Goal: Find specific page/section: Find specific page/section

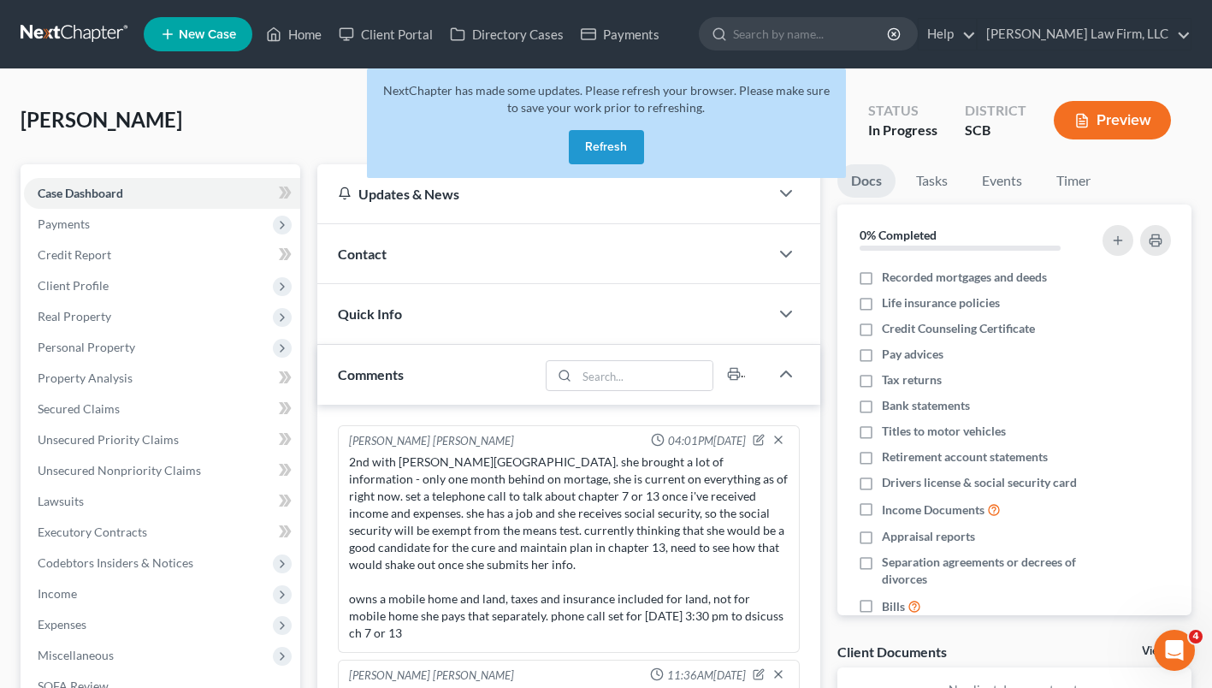
scroll to position [229, 0]
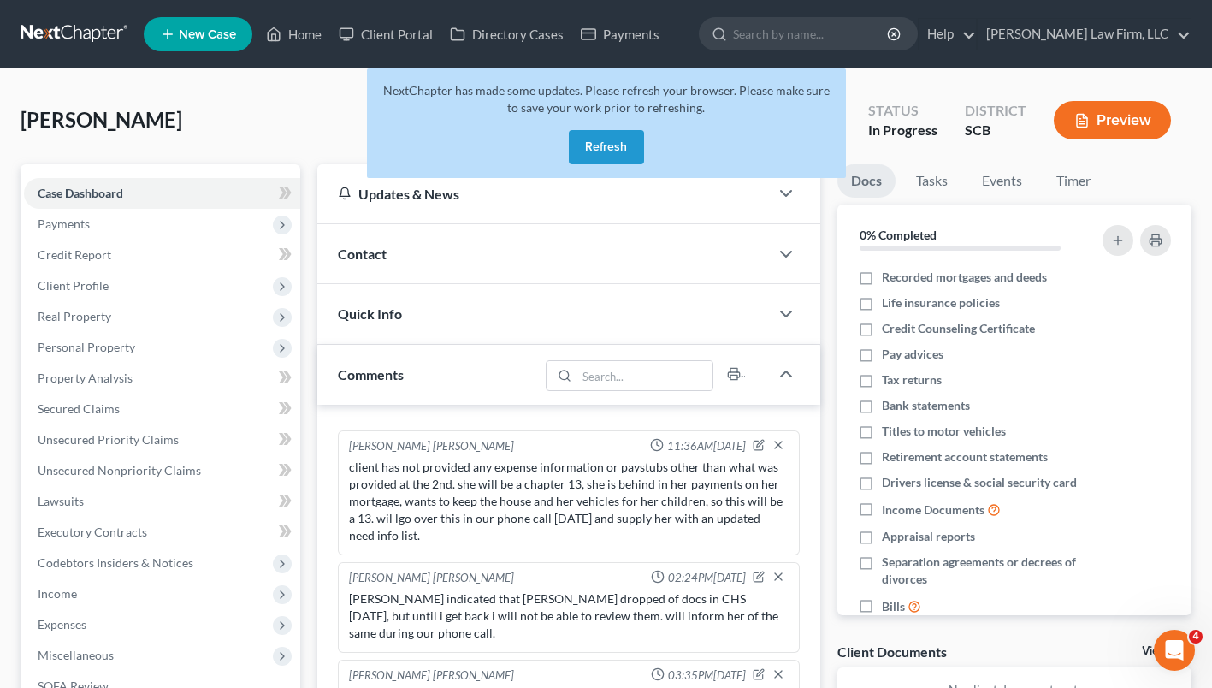
click at [612, 150] on button "Refresh" at bounding box center [606, 147] width 75 height 34
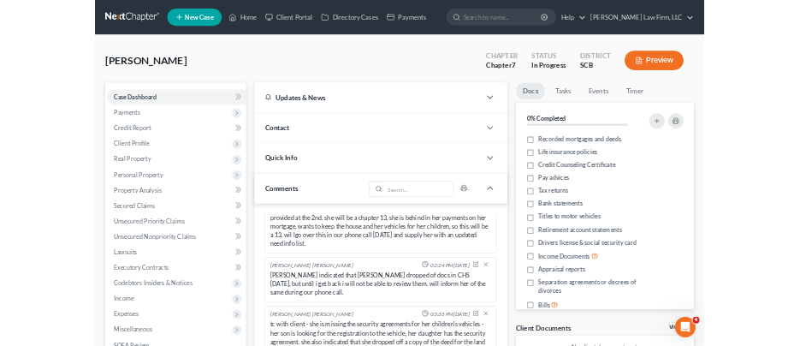
scroll to position [366, 0]
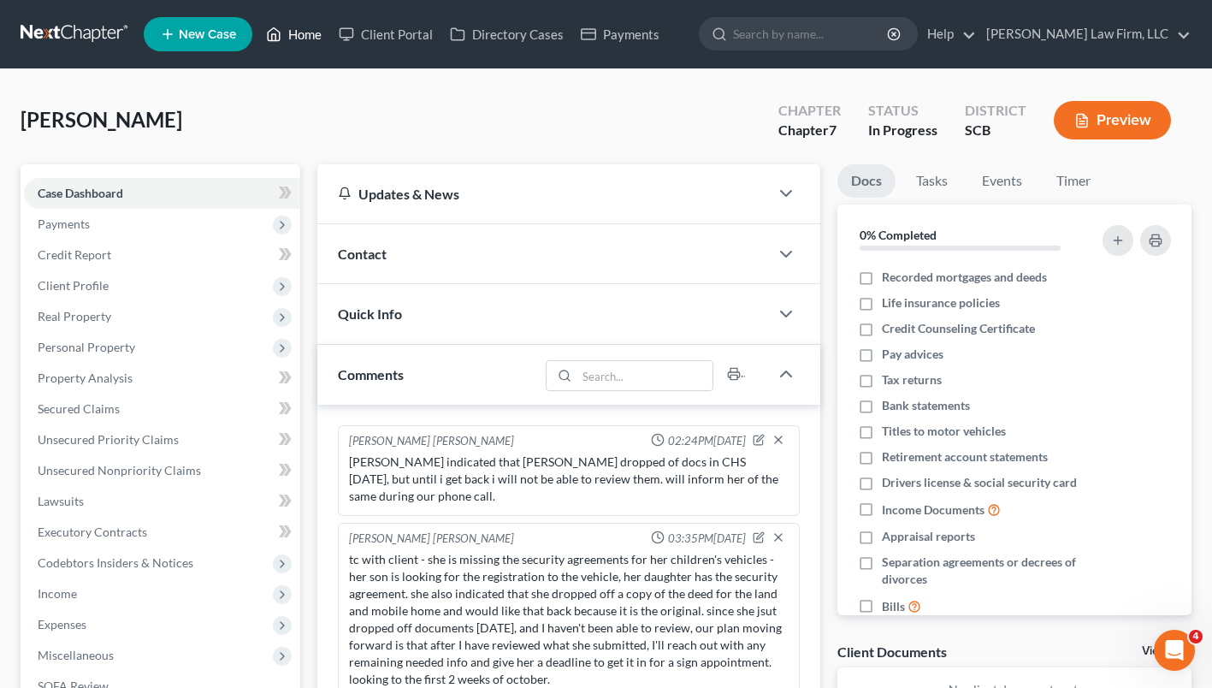
click at [275, 30] on icon at bounding box center [273, 34] width 15 height 21
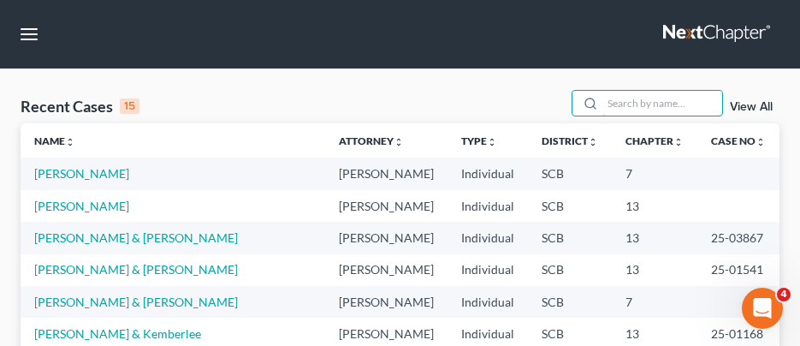
click at [622, 104] on input "search" at bounding box center [662, 103] width 120 height 25
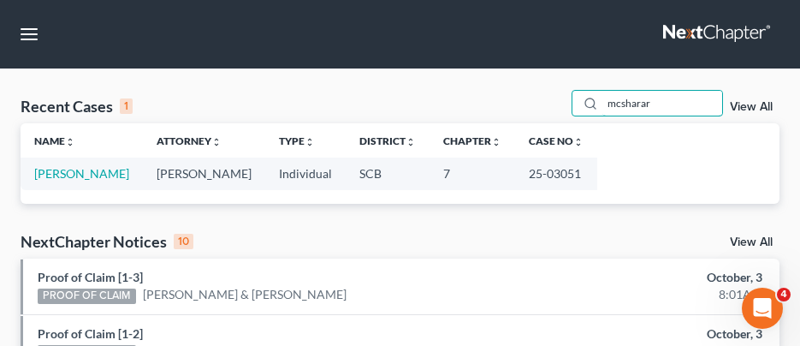
type input "mcsharar"
click at [95, 178] on link "[PERSON_NAME]" at bounding box center [81, 173] width 95 height 15
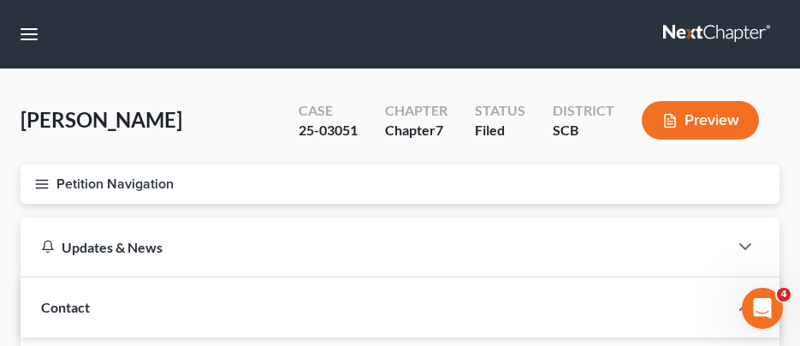
select select "2"
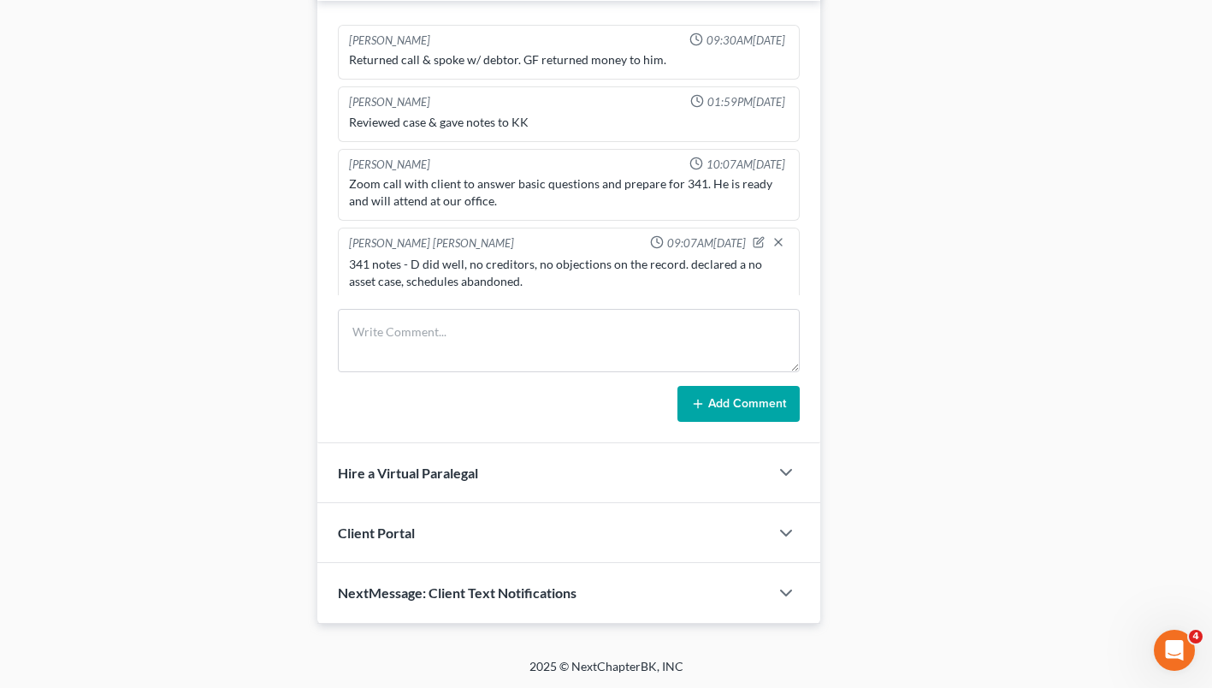
scroll to position [99, 0]
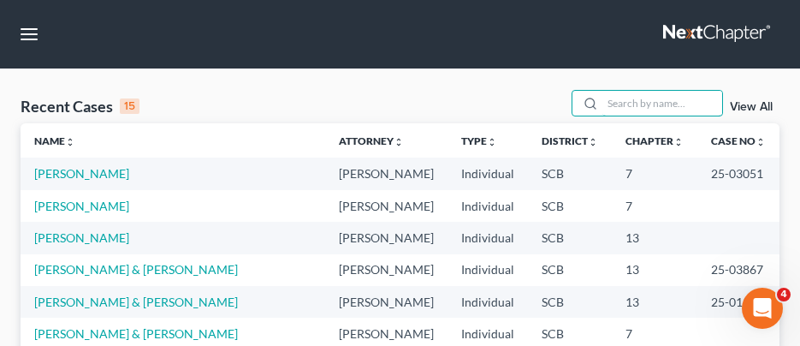
click at [635, 102] on input "search" at bounding box center [662, 103] width 120 height 25
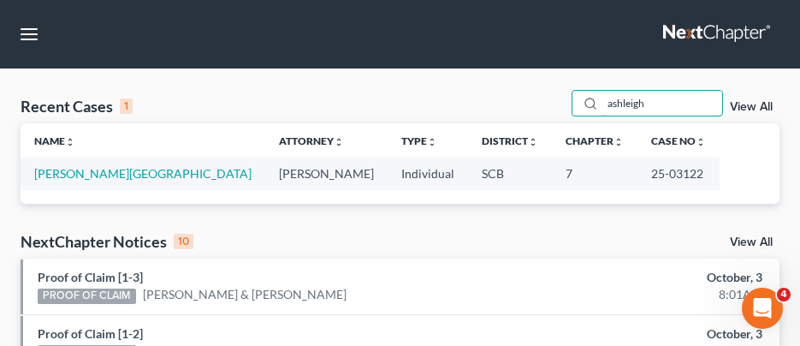
type input "ashleigh"
click at [103, 176] on link "O'Brien, Ashleigh" at bounding box center [142, 173] width 217 height 15
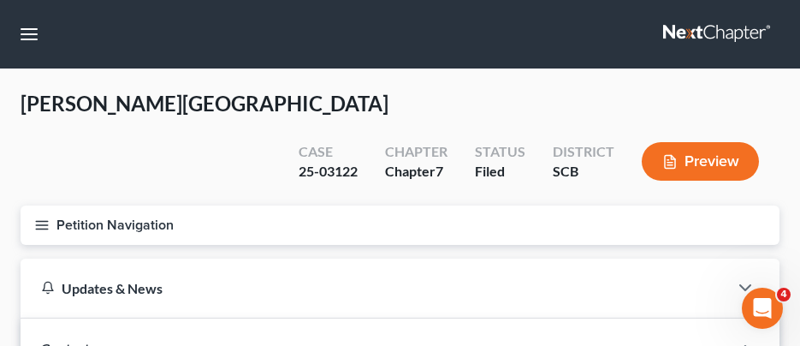
select select "1"
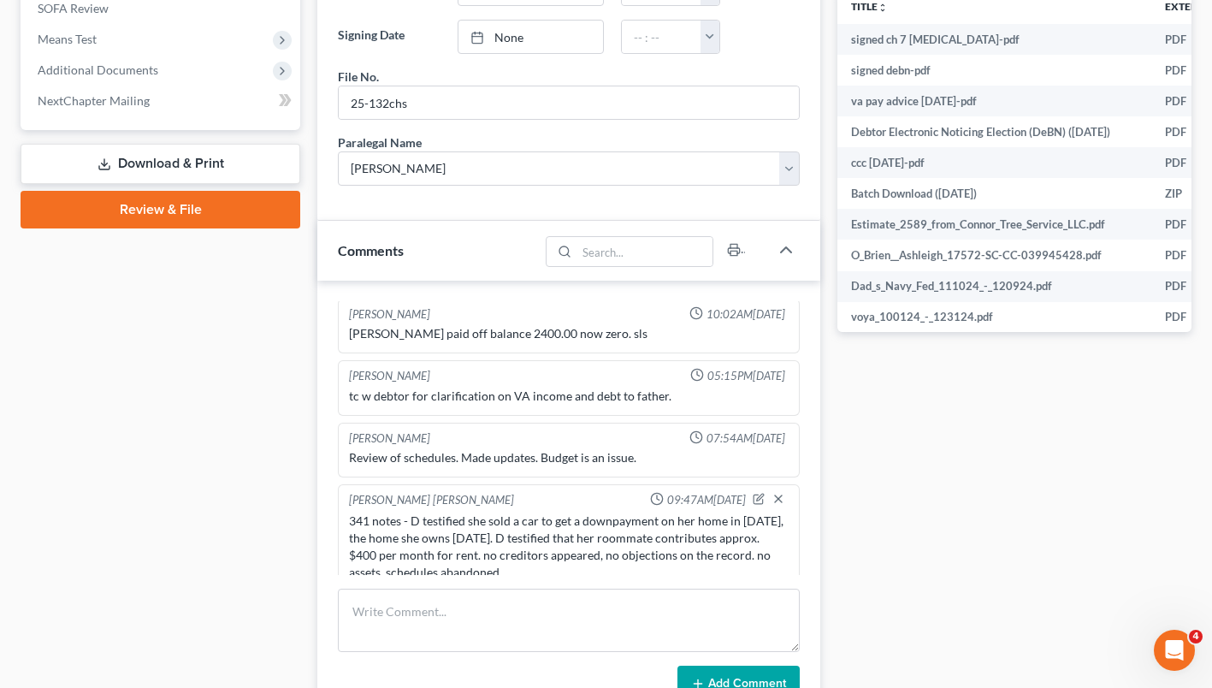
scroll to position [116, 0]
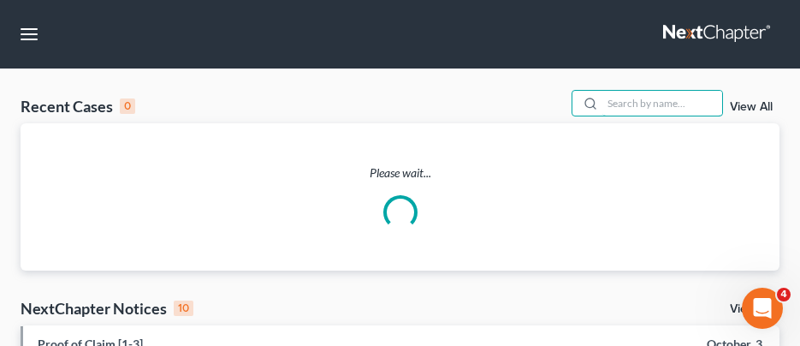
click at [625, 108] on input "search" at bounding box center [662, 103] width 120 height 25
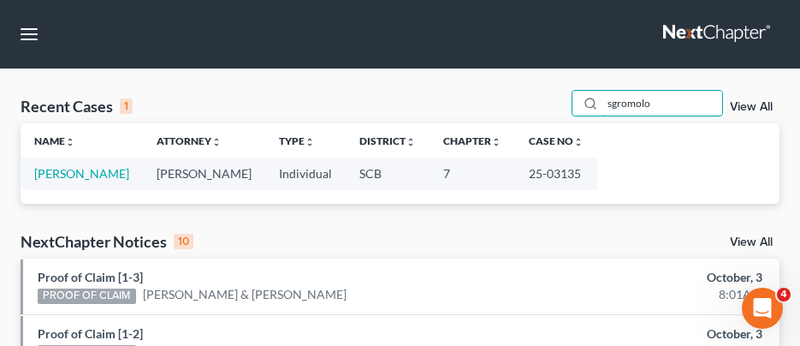
type input "sgromolo"
click at [88, 174] on link "Sgromolo, Mark" at bounding box center [81, 173] width 95 height 15
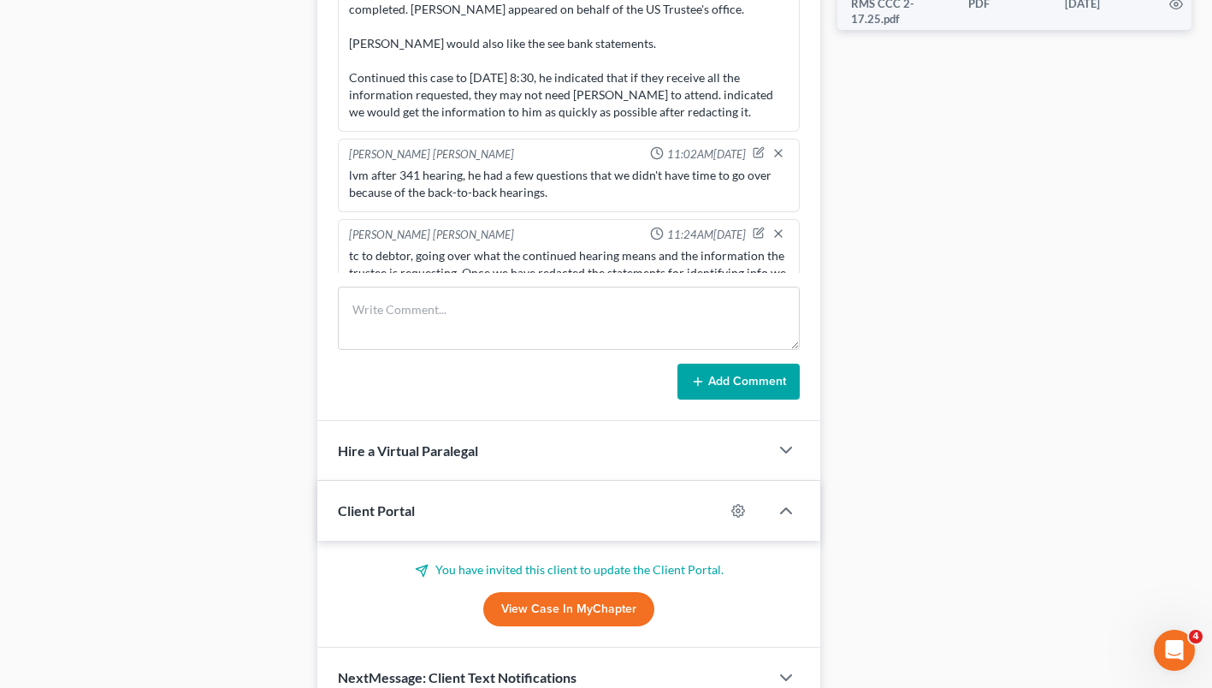
scroll to position [2445, 0]
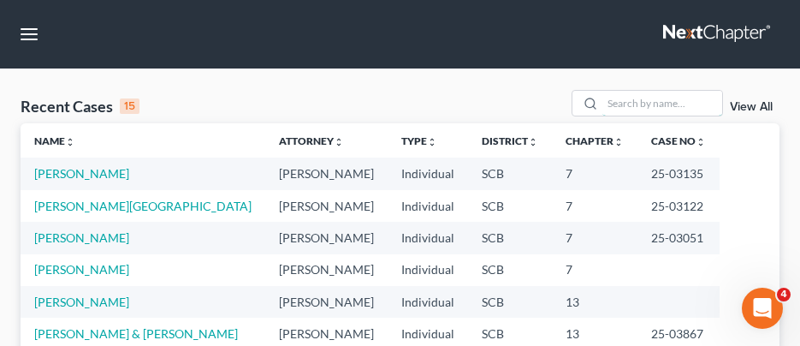
click at [633, 107] on input "search" at bounding box center [662, 103] width 120 height 25
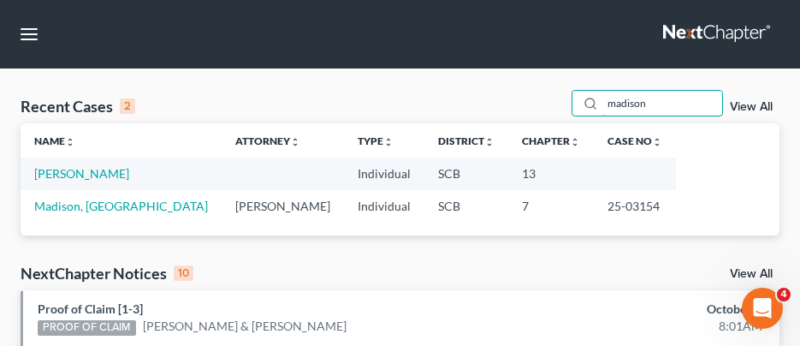
type input "madison"
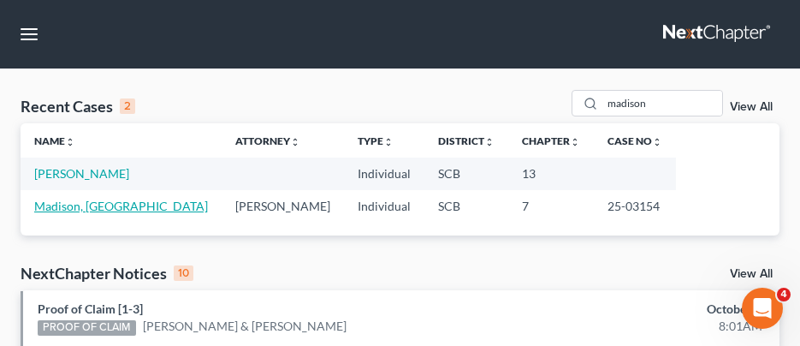
click at [103, 202] on link "Madison, [GEOGRAPHIC_DATA]" at bounding box center [121, 205] width 174 height 15
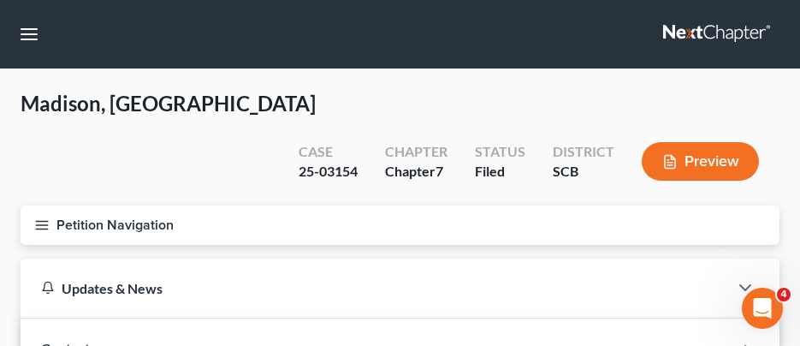
select select "0"
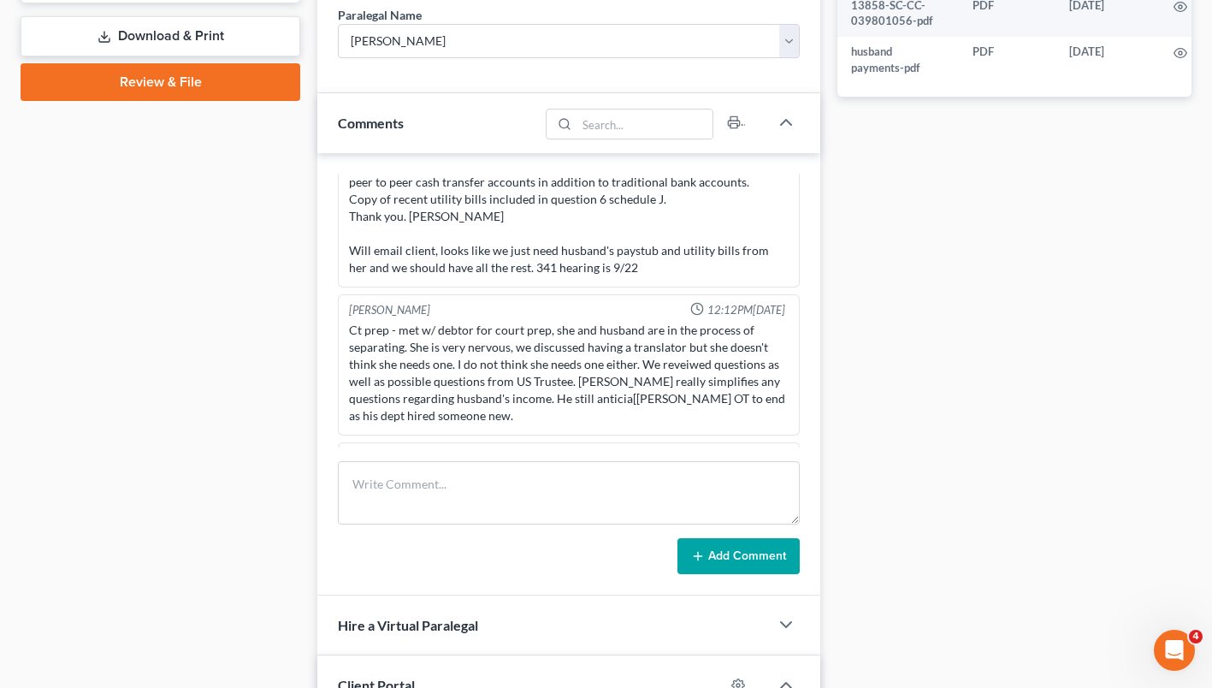
scroll to position [765, 0]
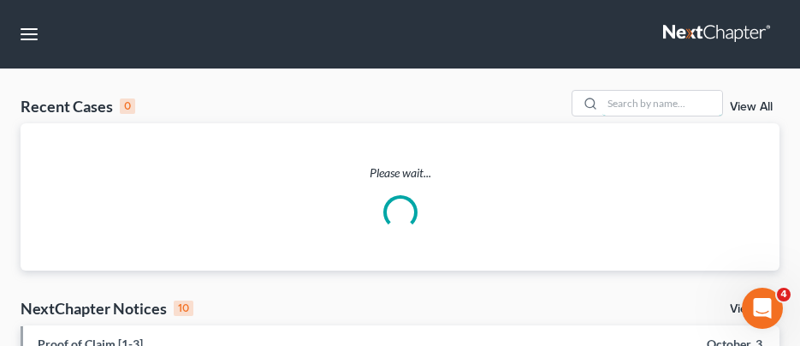
click at [633, 108] on input "search" at bounding box center [662, 103] width 120 height 25
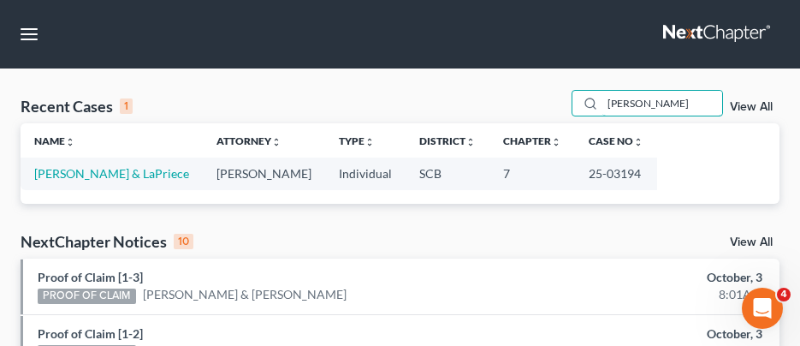
type input "[PERSON_NAME]"
click at [103, 177] on link "[PERSON_NAME] & LaPriece" at bounding box center [111, 173] width 155 height 15
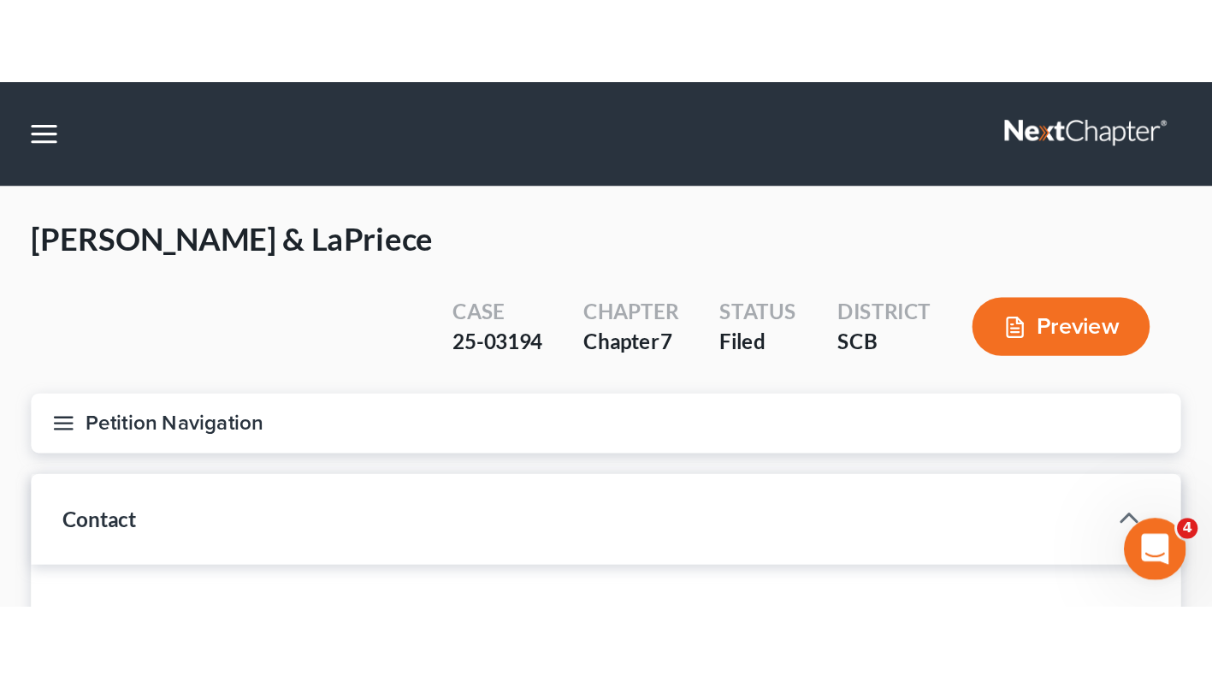
scroll to position [1485, 0]
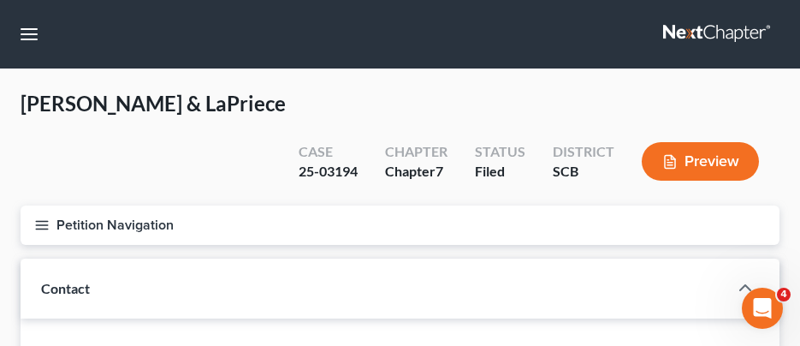
select select "0"
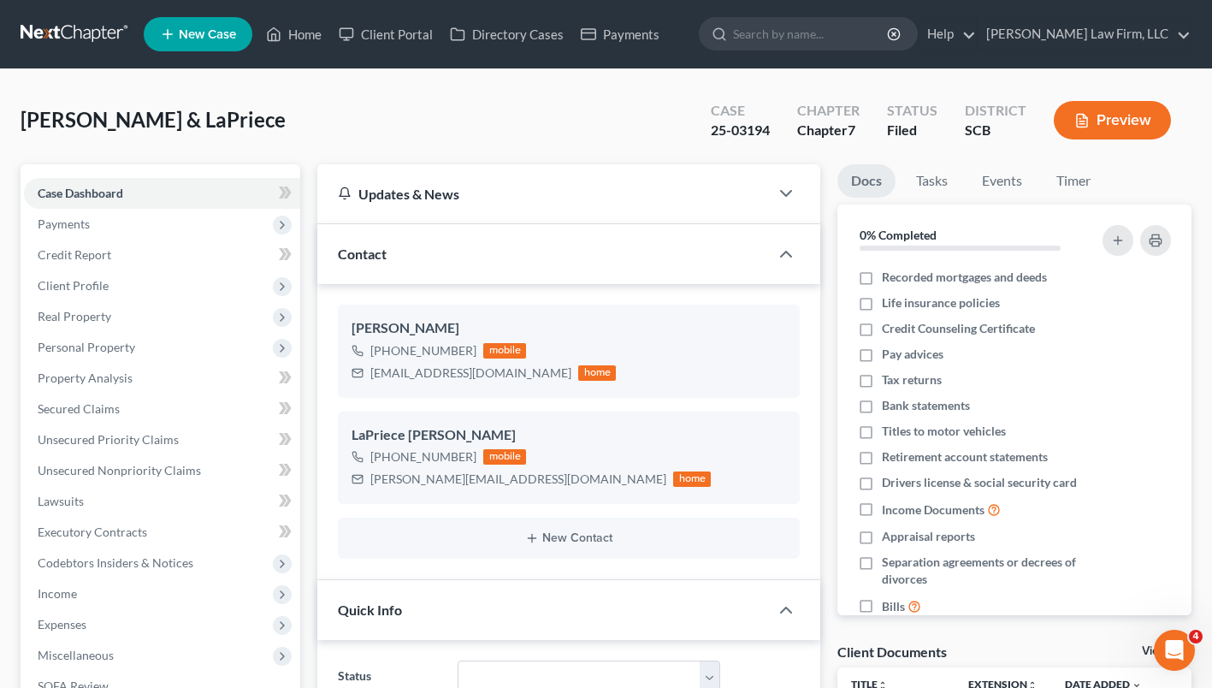
scroll to position [1673, 0]
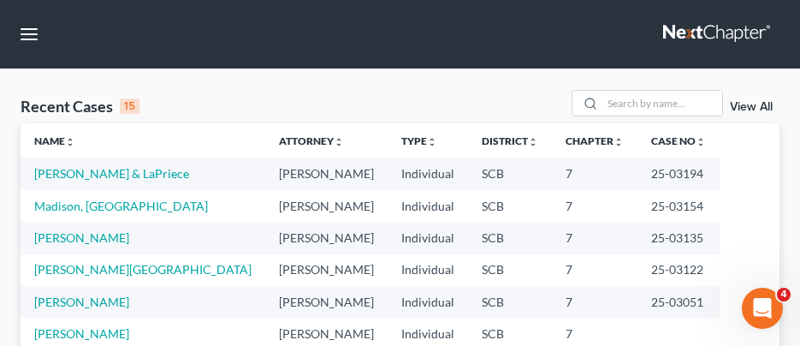
click at [230, 30] on nav "Home New Case Client Portal Directory Cases Payments [PERSON_NAME] Law Firm, LL…" at bounding box center [400, 34] width 800 height 68
click at [633, 98] on input "search" at bounding box center [662, 103] width 120 height 25
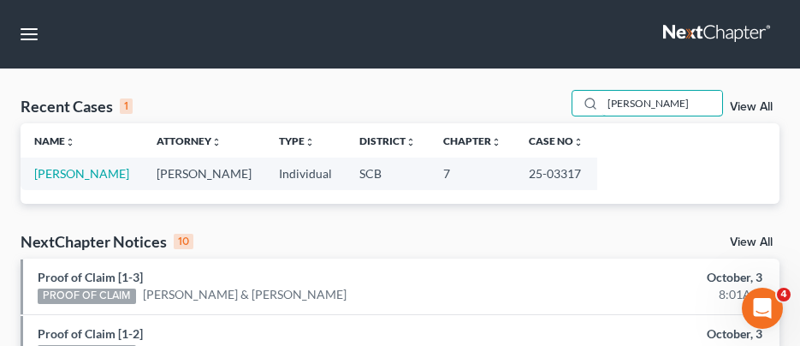
type input "emily brown"
click at [85, 178] on link "Brown, Emily" at bounding box center [81, 173] width 95 height 15
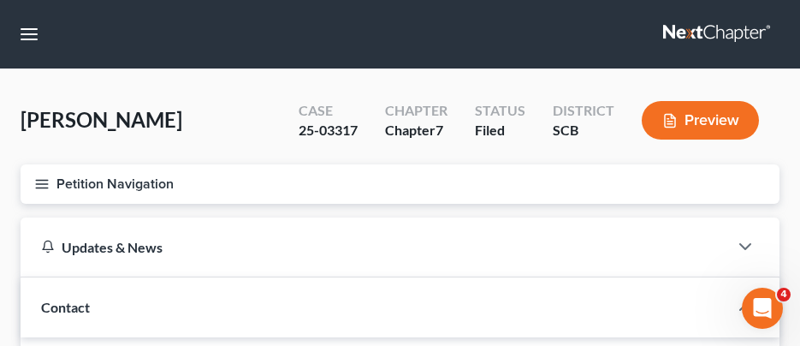
select select "1"
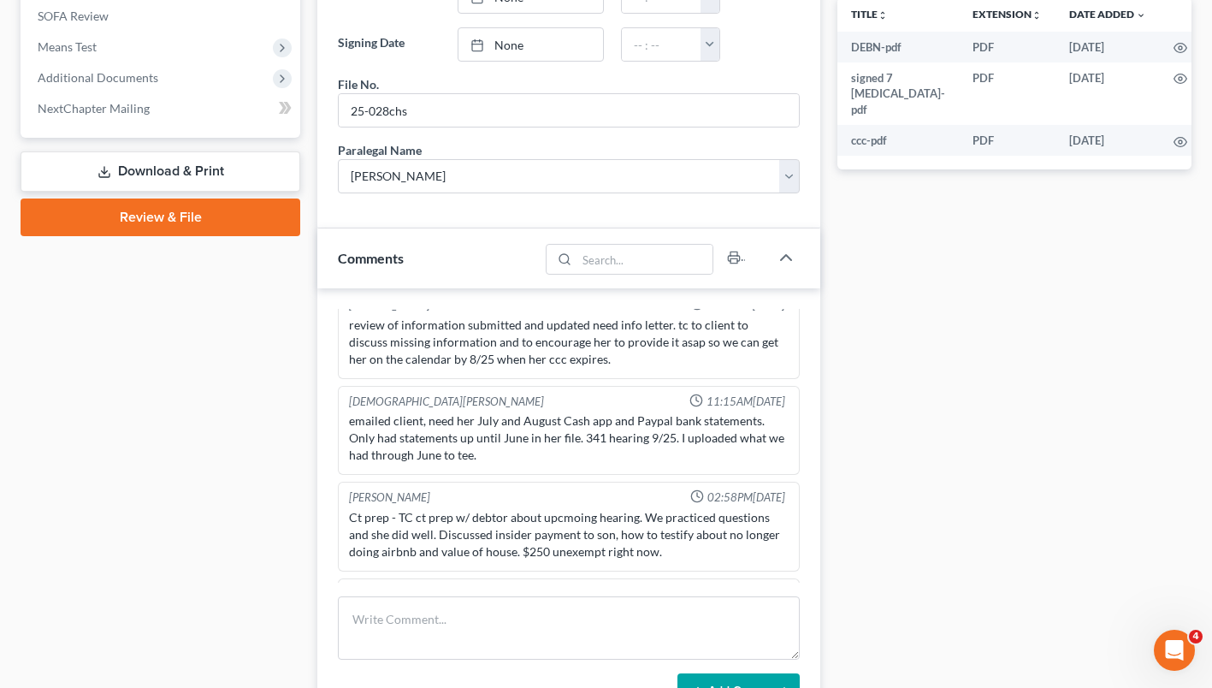
scroll to position [676, 0]
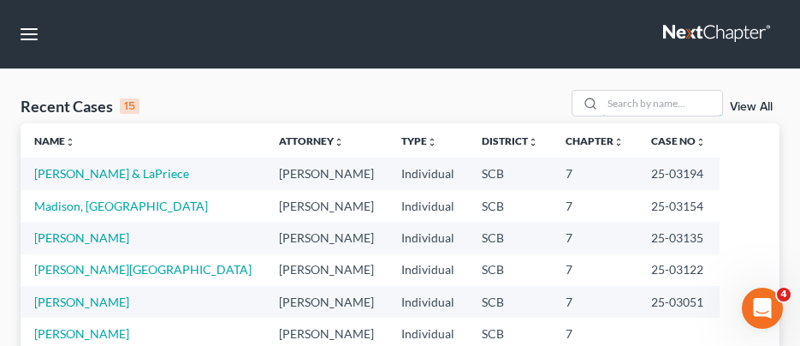
click at [661, 108] on input "search" at bounding box center [662, 103] width 120 height 25
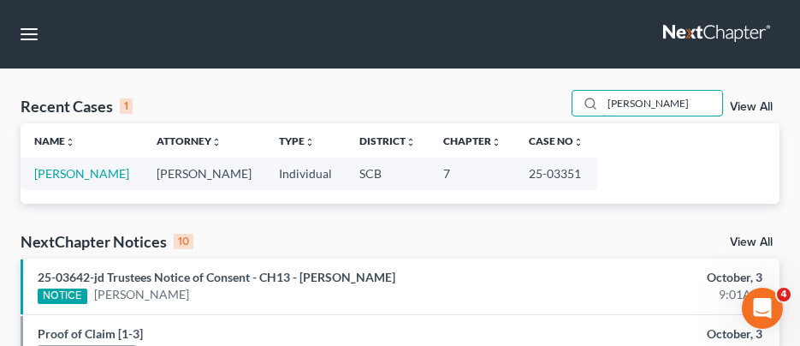
type input "trisler"
click at [89, 173] on link "[PERSON_NAME]" at bounding box center [81, 173] width 95 height 15
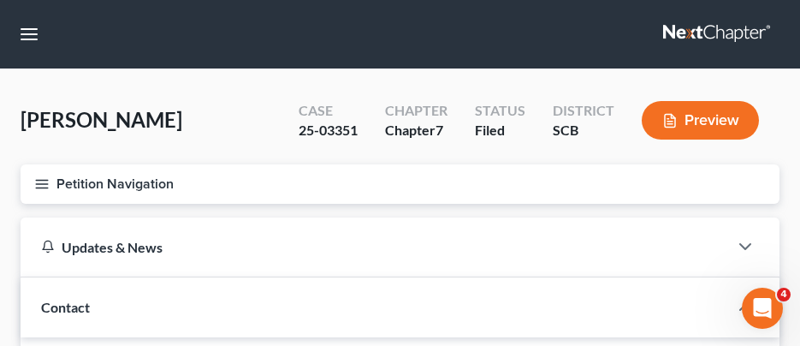
select select "2"
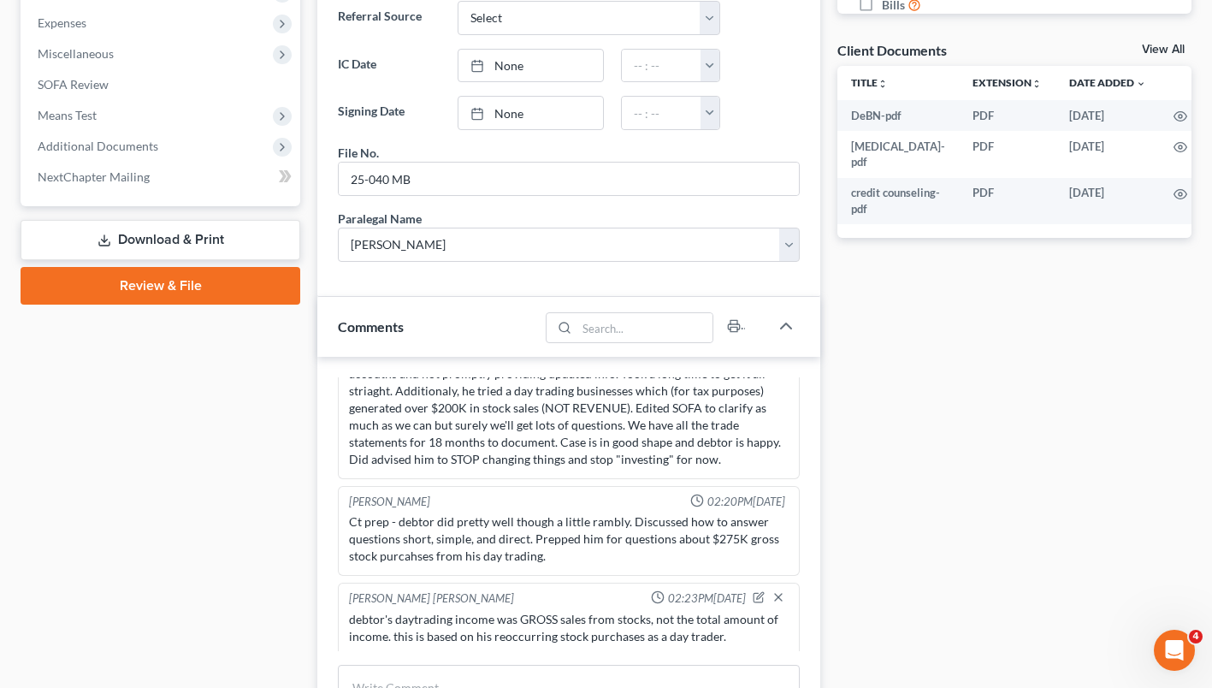
scroll to position [413, 0]
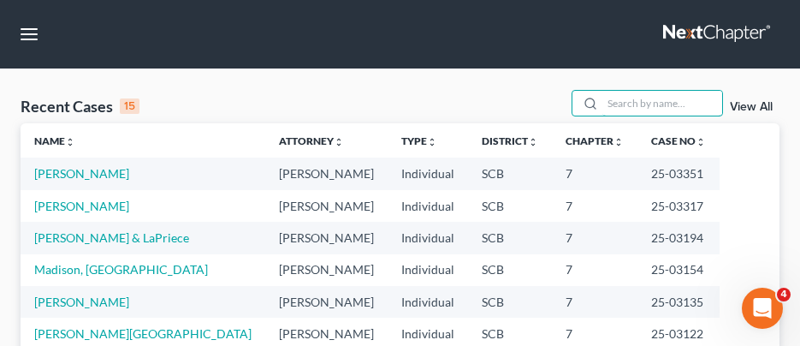
click at [638, 96] on input "search" at bounding box center [662, 103] width 120 height 25
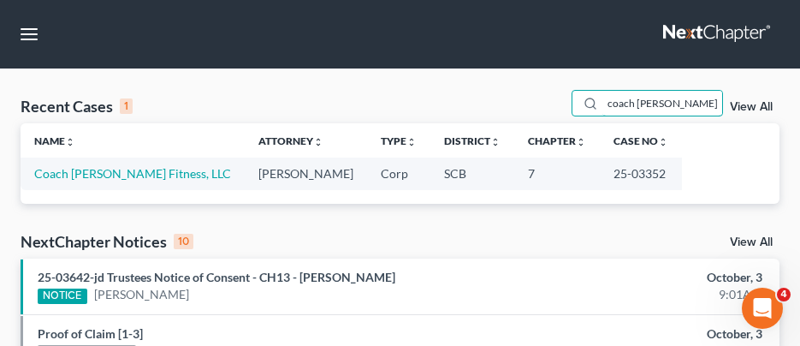
type input "coach jay"
click at [151, 174] on link "Coach [PERSON_NAME] Fitness, LLC" at bounding box center [132, 173] width 197 height 15
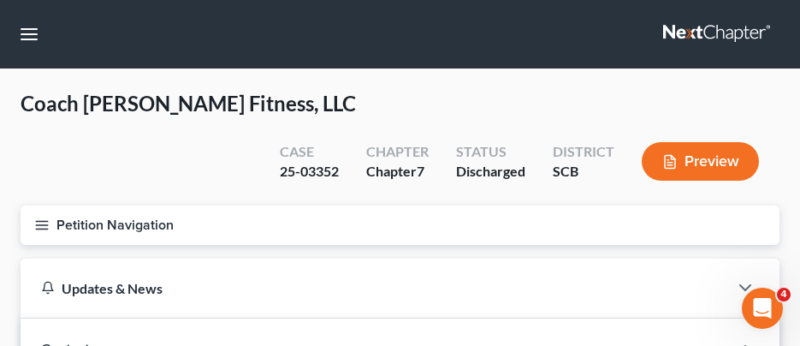
select select "0"
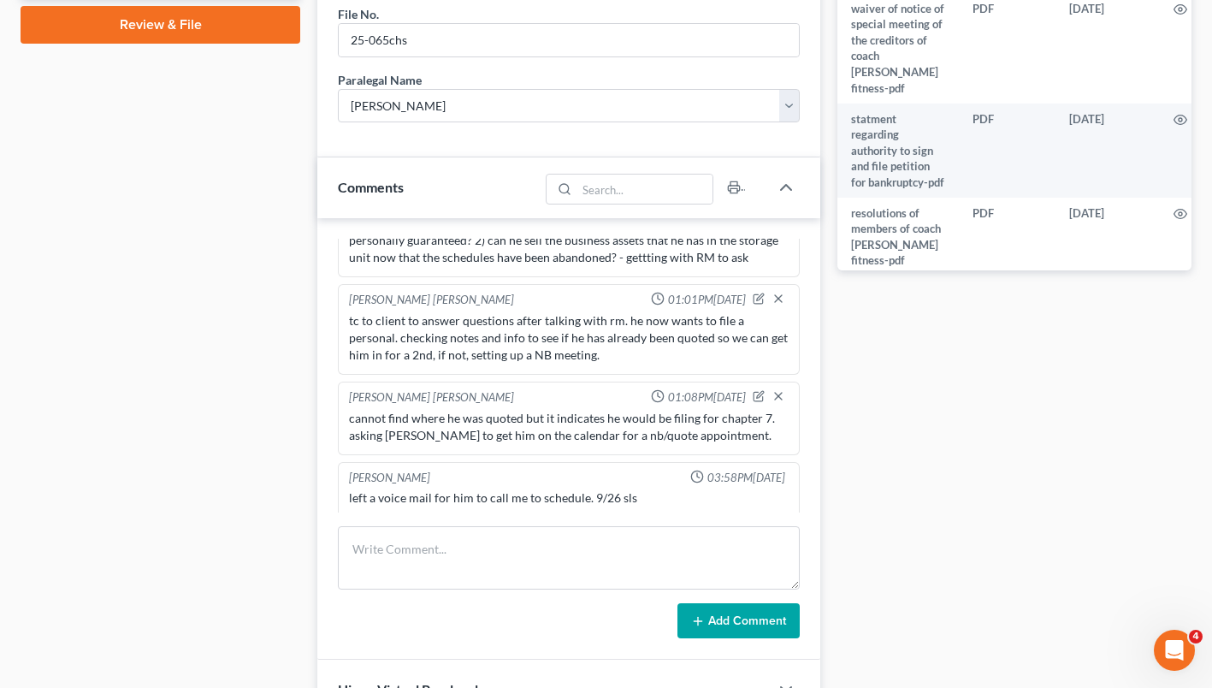
scroll to position [2345, 0]
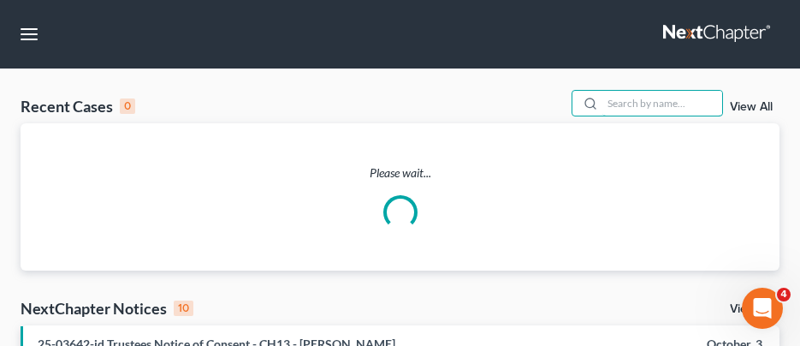
click at [629, 103] on input "search" at bounding box center [662, 103] width 120 height 25
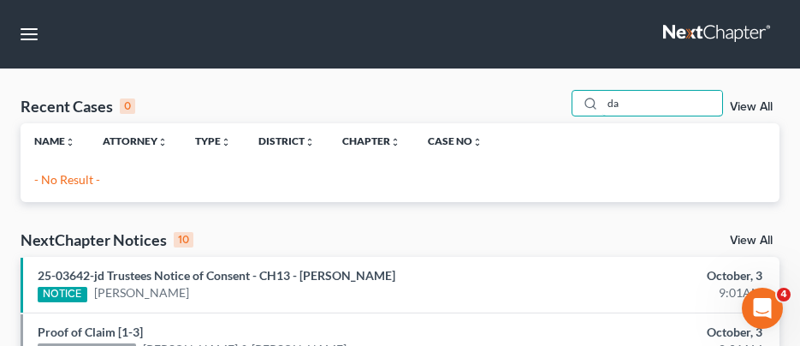
type input "d"
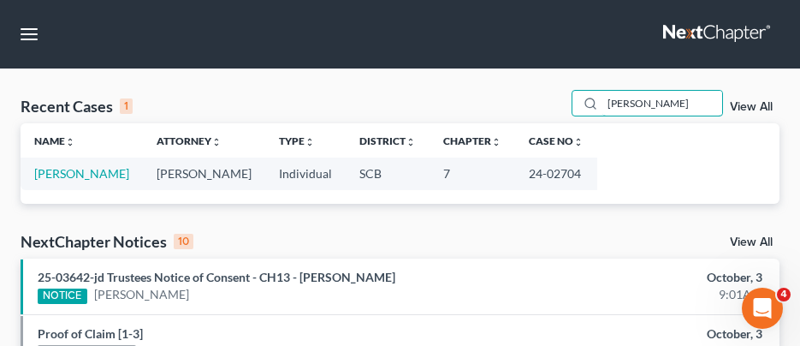
type input "[PERSON_NAME]"
click at [91, 174] on link "[PERSON_NAME]" at bounding box center [81, 173] width 95 height 15
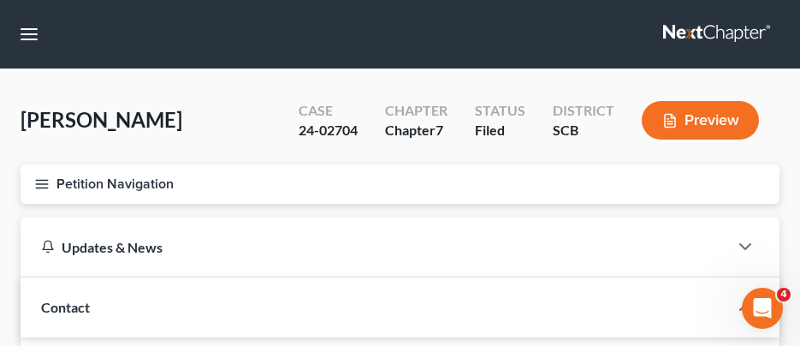
select select "1"
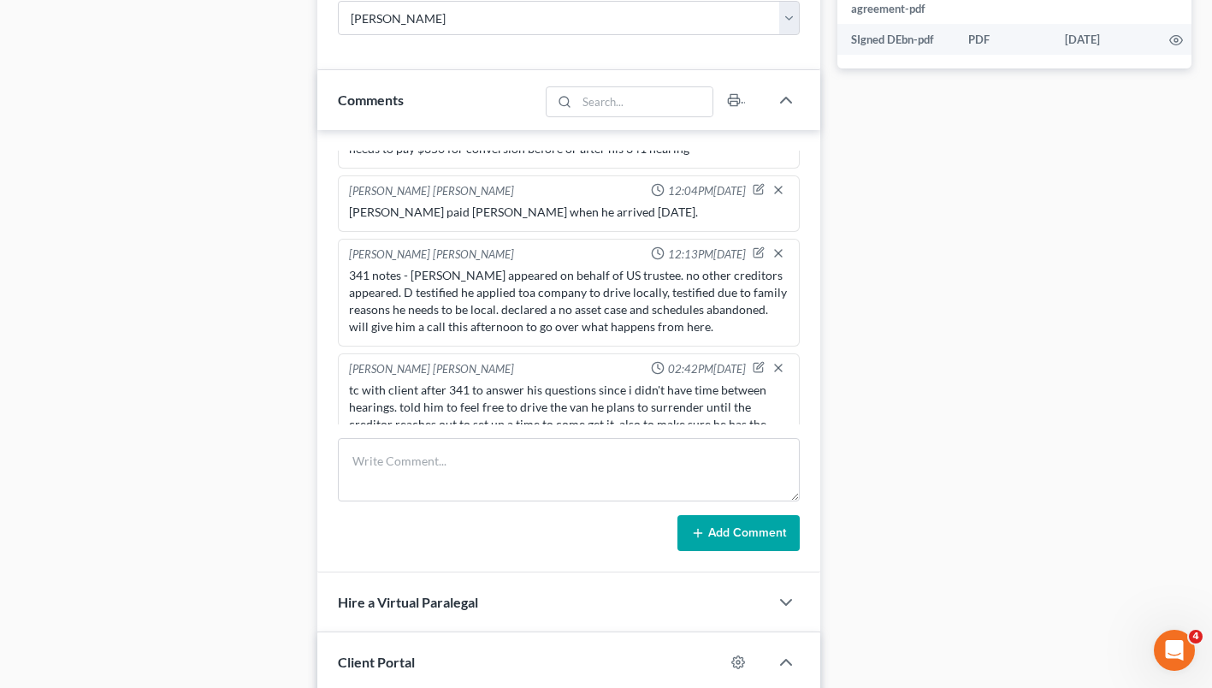
scroll to position [854, 0]
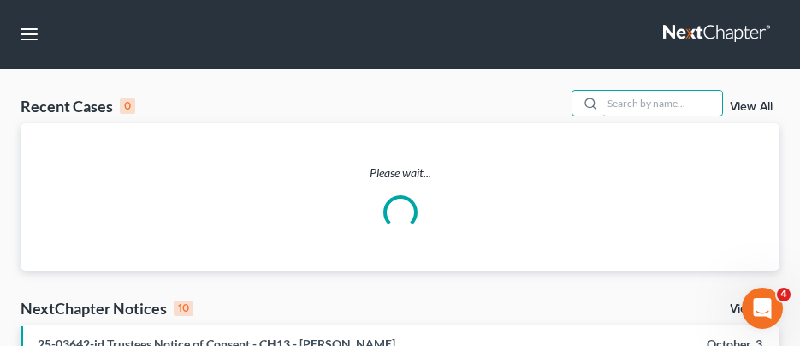
click at [634, 96] on input "search" at bounding box center [662, 103] width 120 height 25
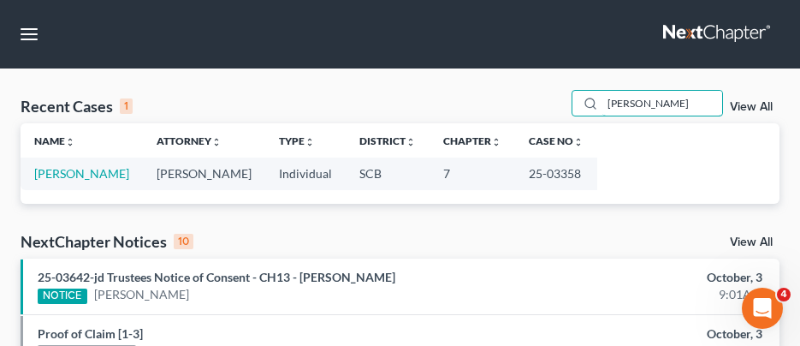
type input "[PERSON_NAME]"
click at [80, 181] on td "[PERSON_NAME]" at bounding box center [82, 173] width 122 height 32
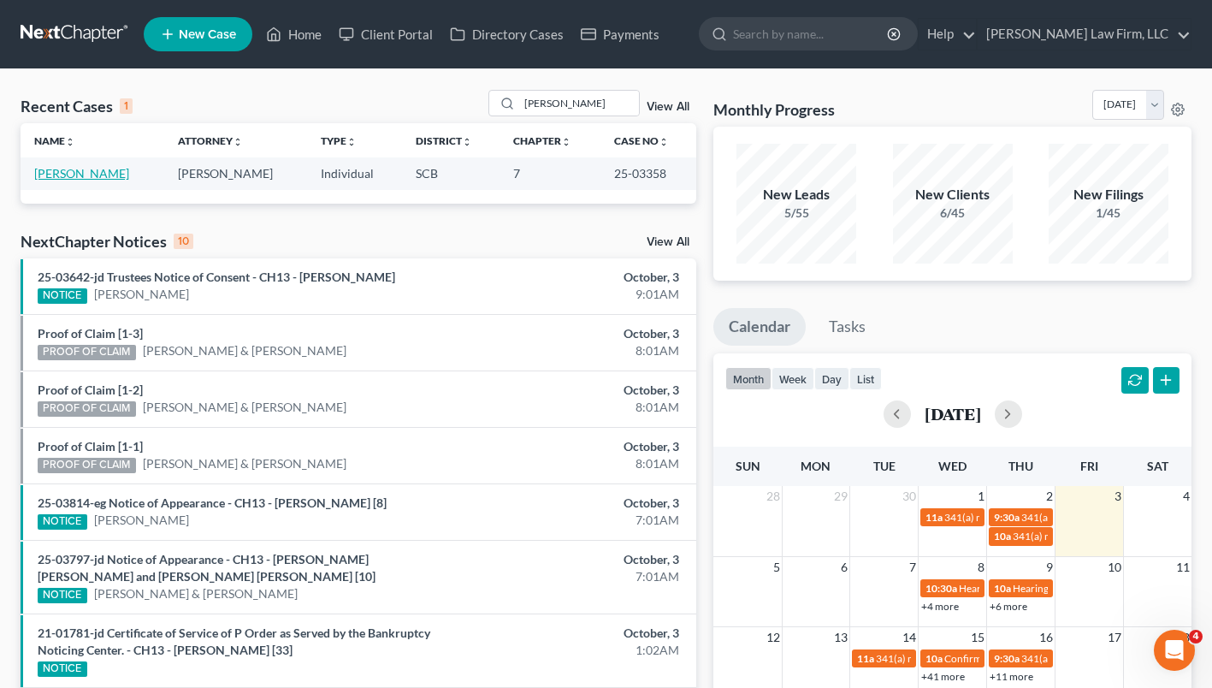
click at [82, 174] on link "[PERSON_NAME]" at bounding box center [81, 173] width 95 height 15
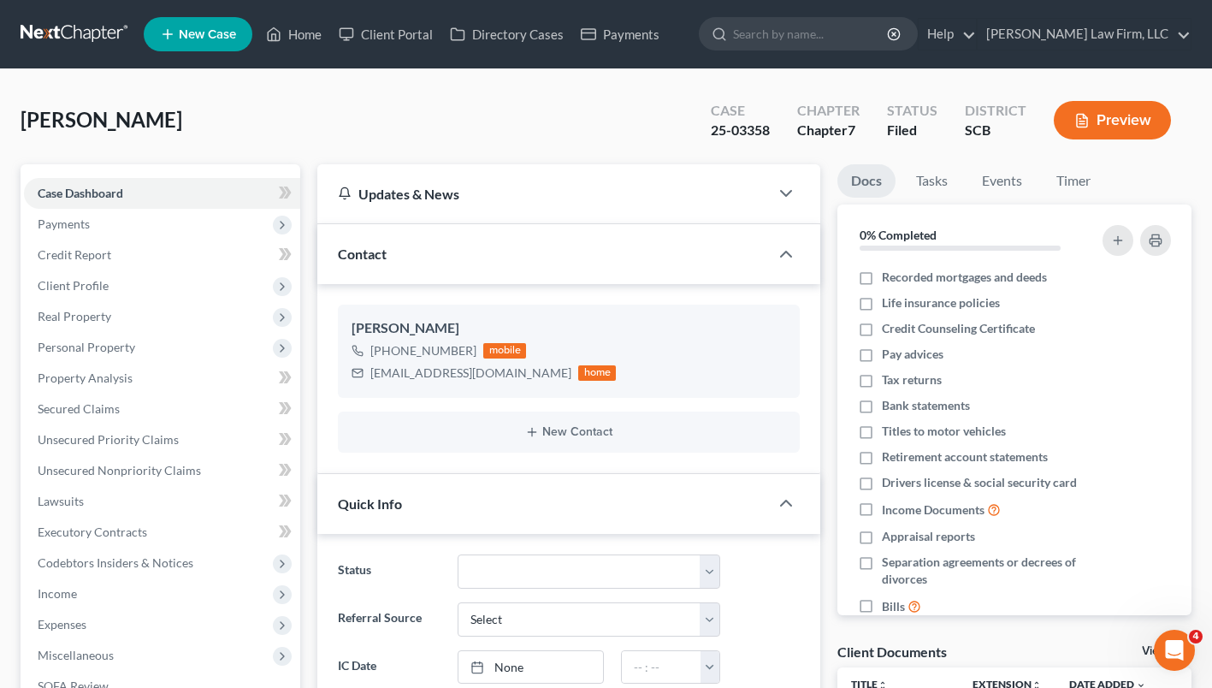
select select "2"
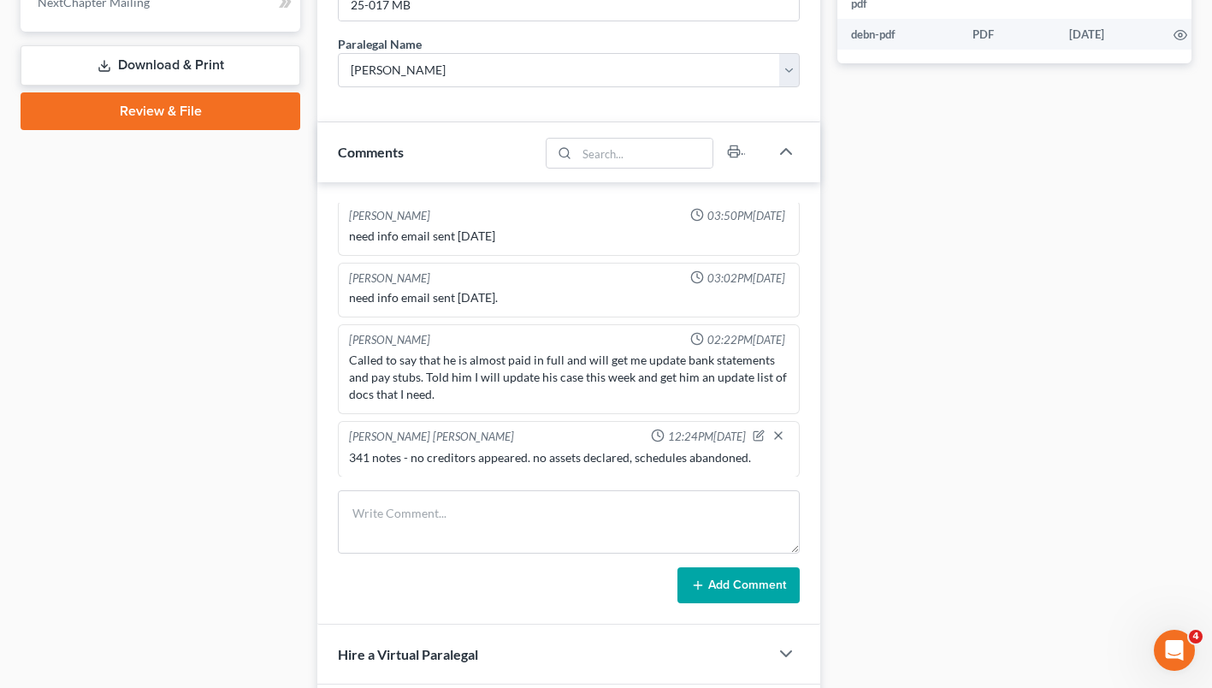
scroll to position [779, 0]
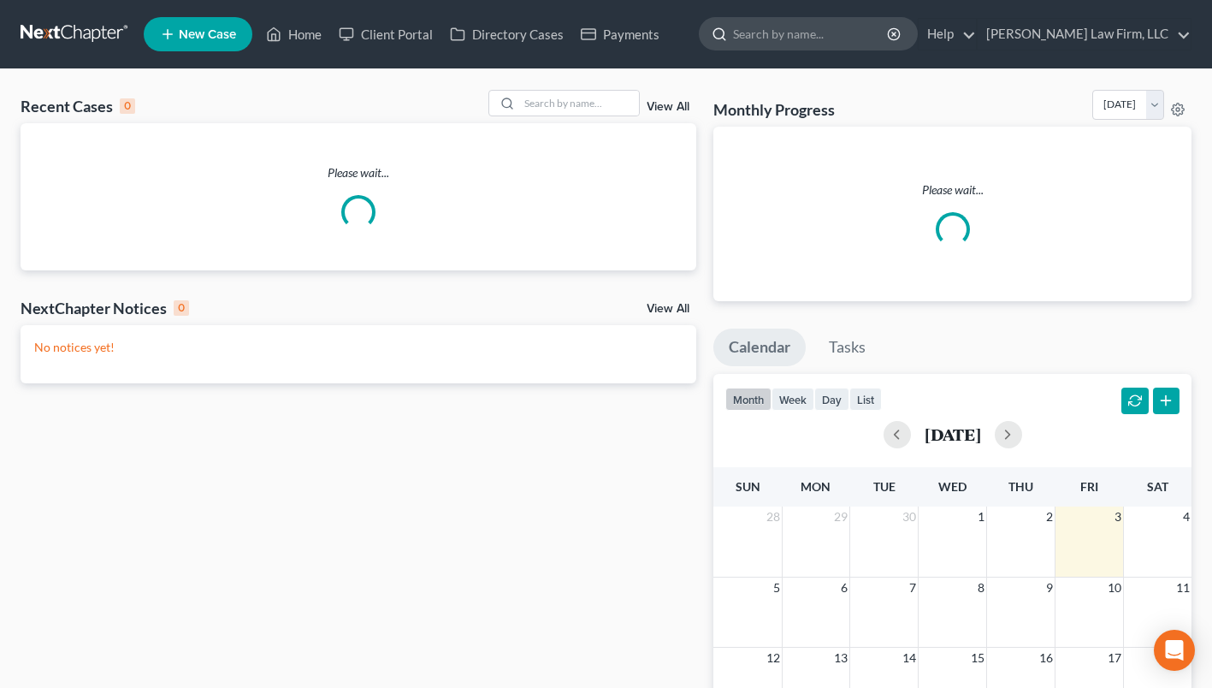
click at [819, 35] on input "search" at bounding box center [811, 34] width 157 height 32
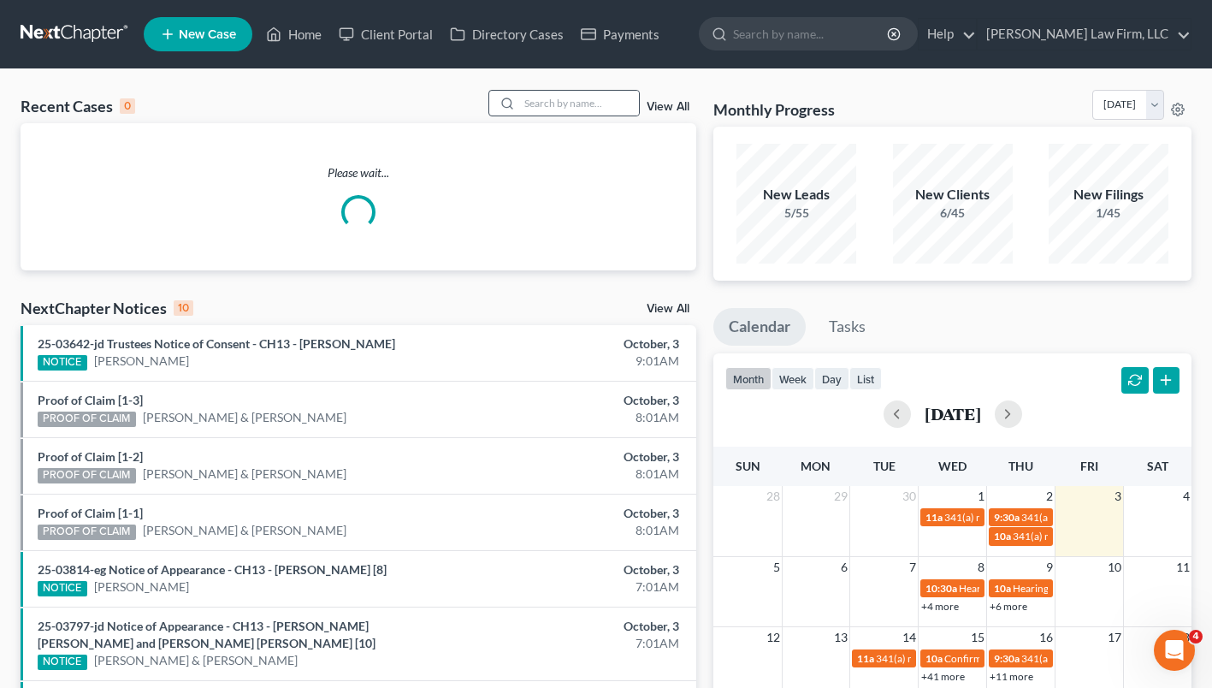
click at [562, 90] on div at bounding box center [564, 103] width 152 height 27
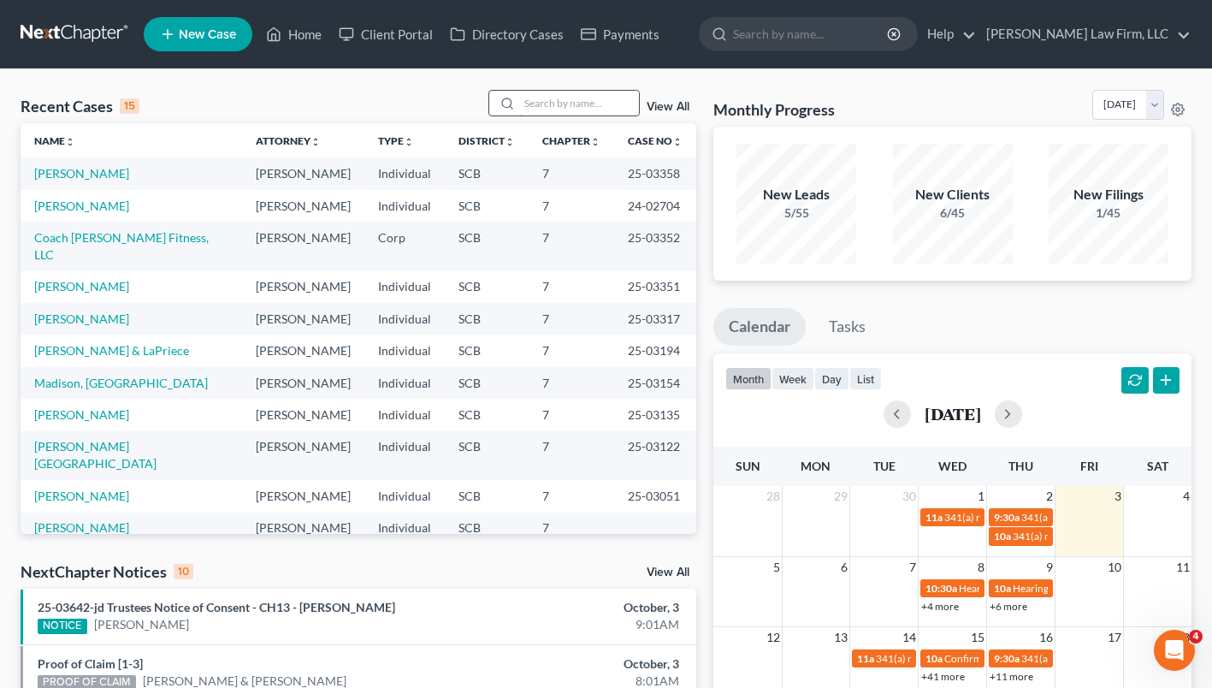
click at [562, 109] on input "search" at bounding box center [579, 103] width 120 height 25
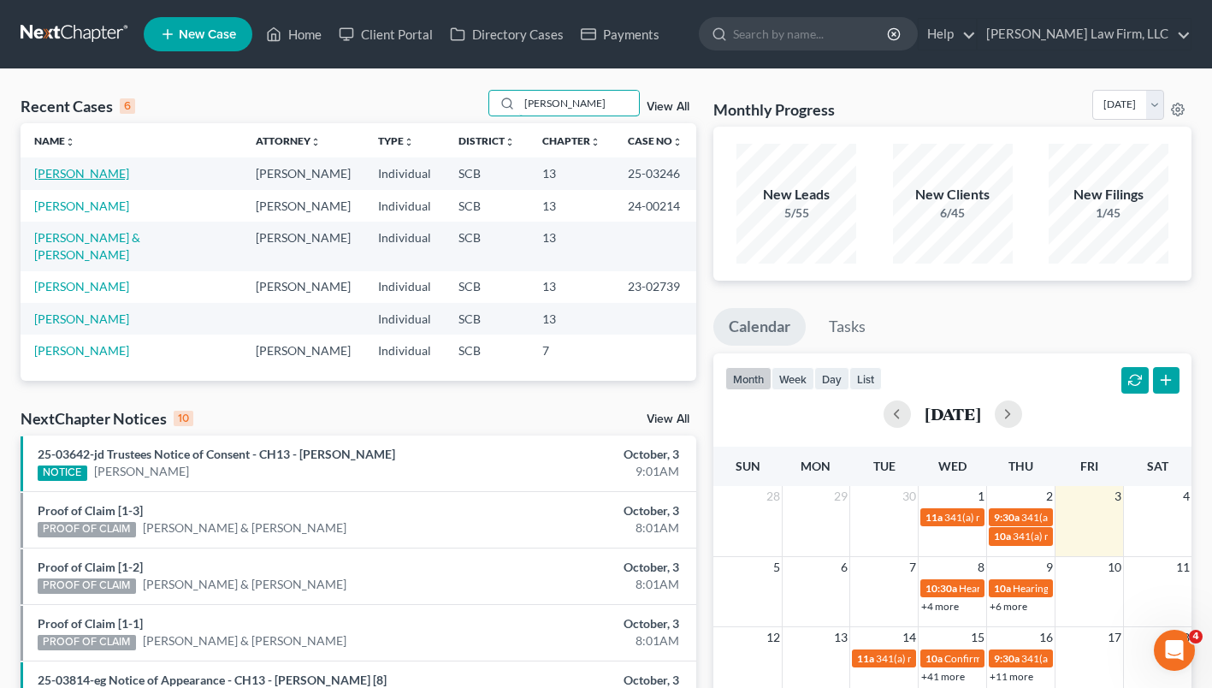
type input "[PERSON_NAME]"
click at [91, 174] on link "[PERSON_NAME]" at bounding box center [81, 173] width 95 height 15
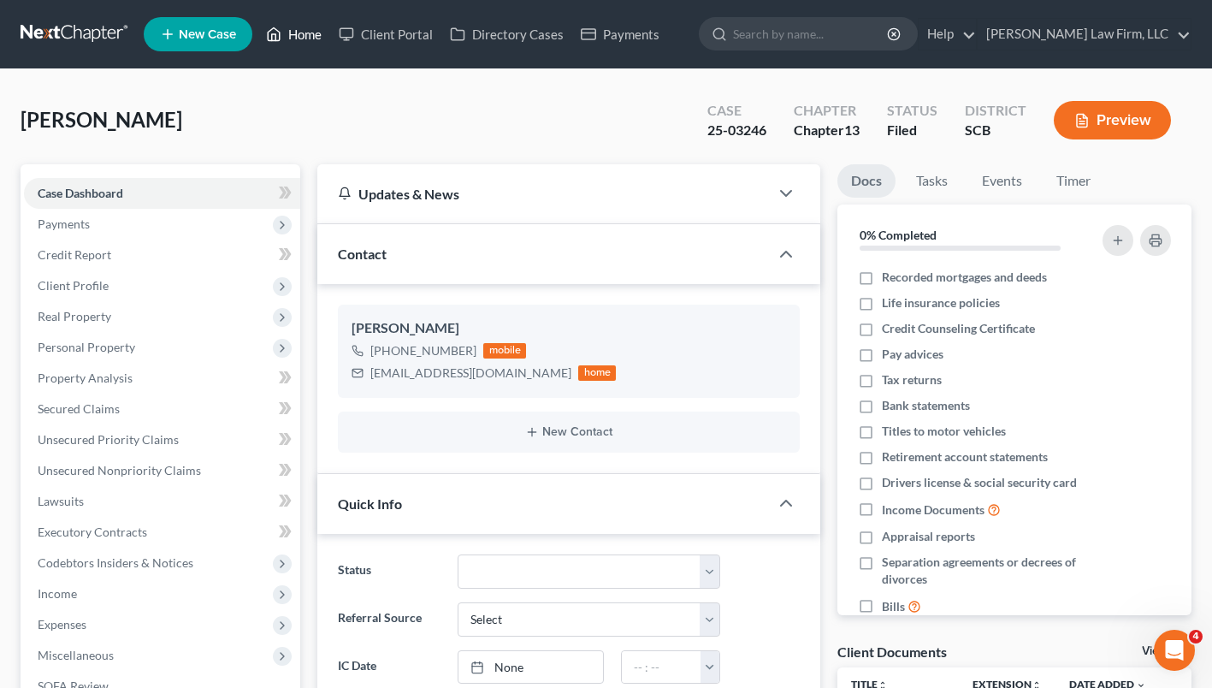
click at [302, 33] on link "Home" at bounding box center [293, 34] width 73 height 31
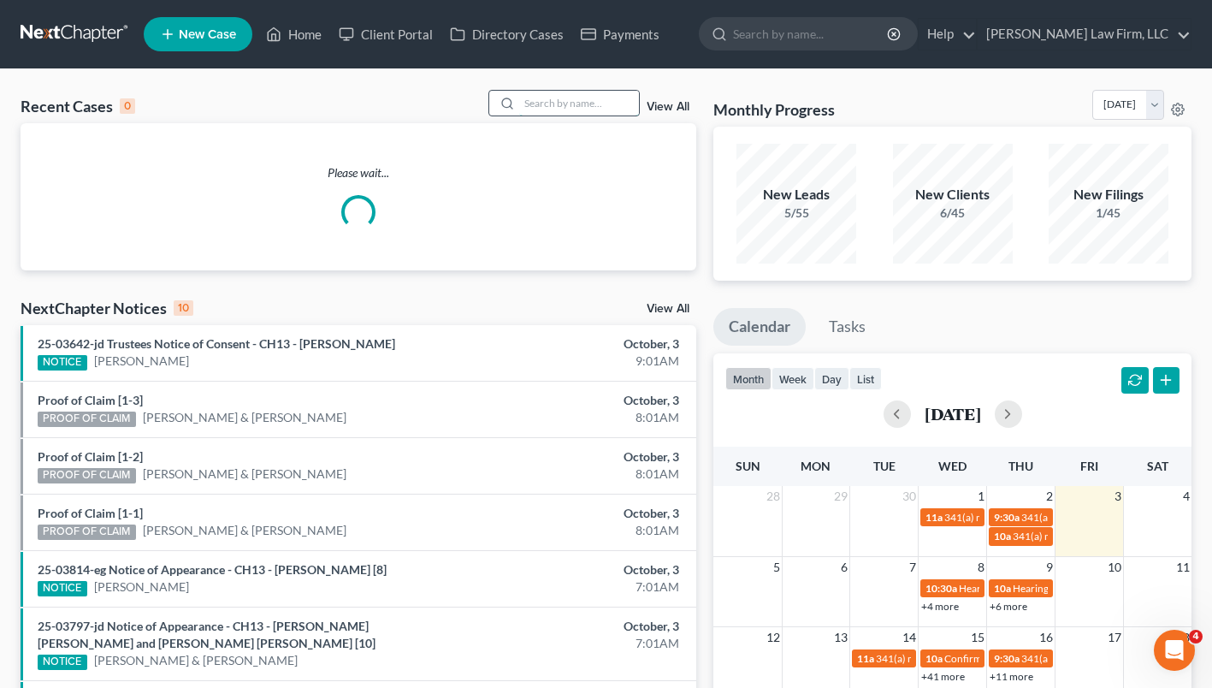
click at [627, 105] on input "search" at bounding box center [579, 103] width 120 height 25
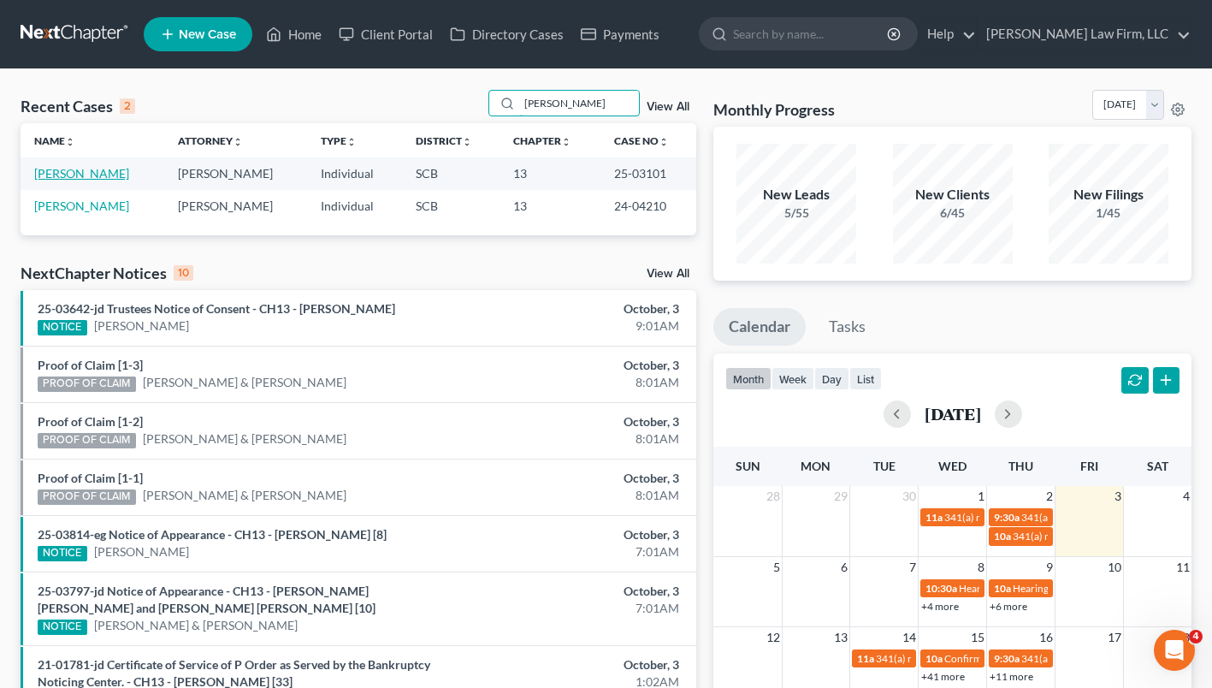
type input "[PERSON_NAME]"
click at [82, 174] on link "[PERSON_NAME]" at bounding box center [81, 173] width 95 height 15
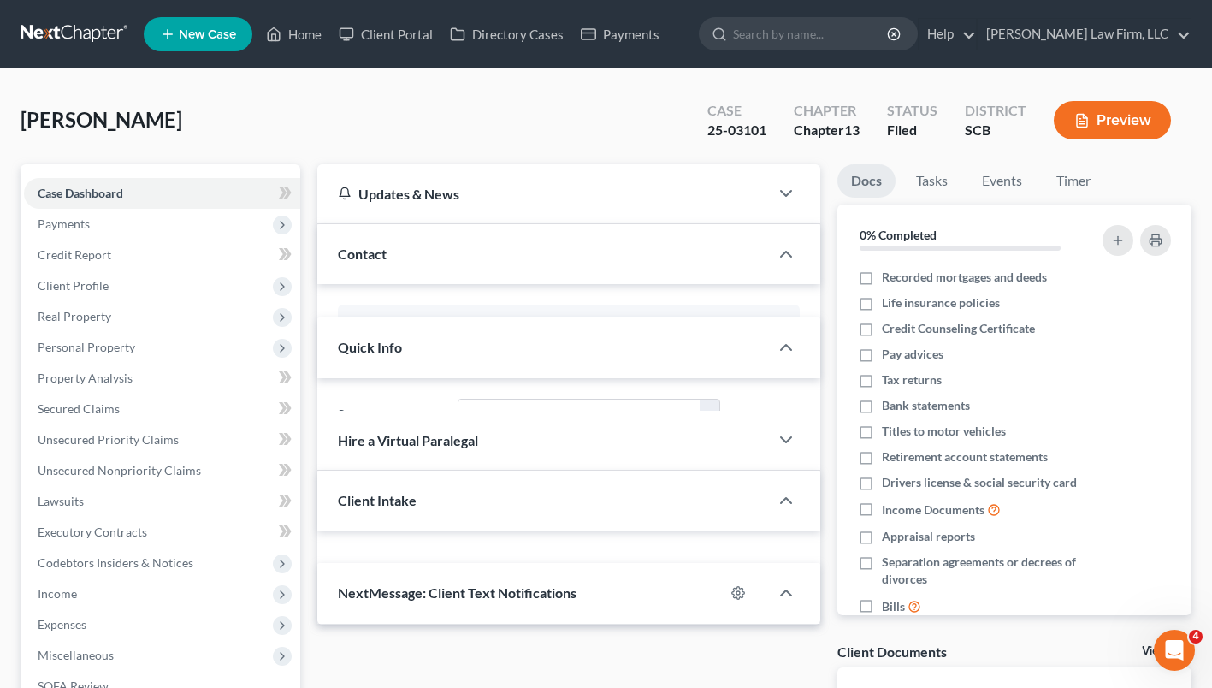
select select "0"
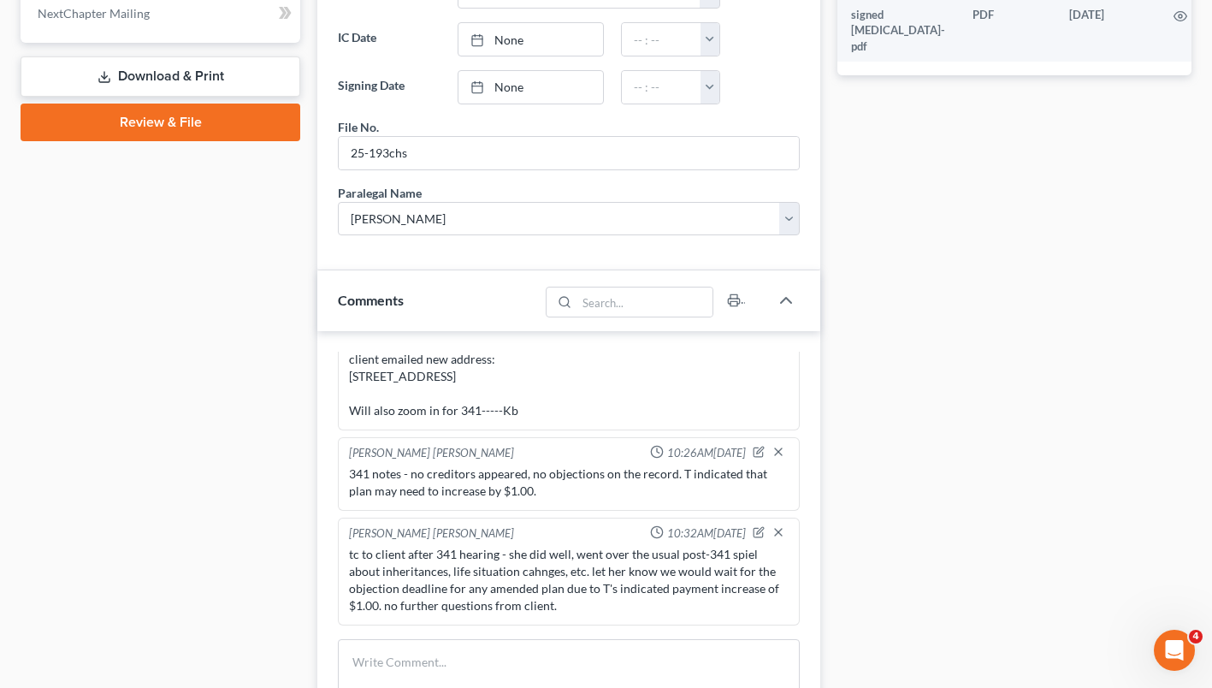
scroll to position [800, 0]
